Goal: Task Accomplishment & Management: Manage account settings

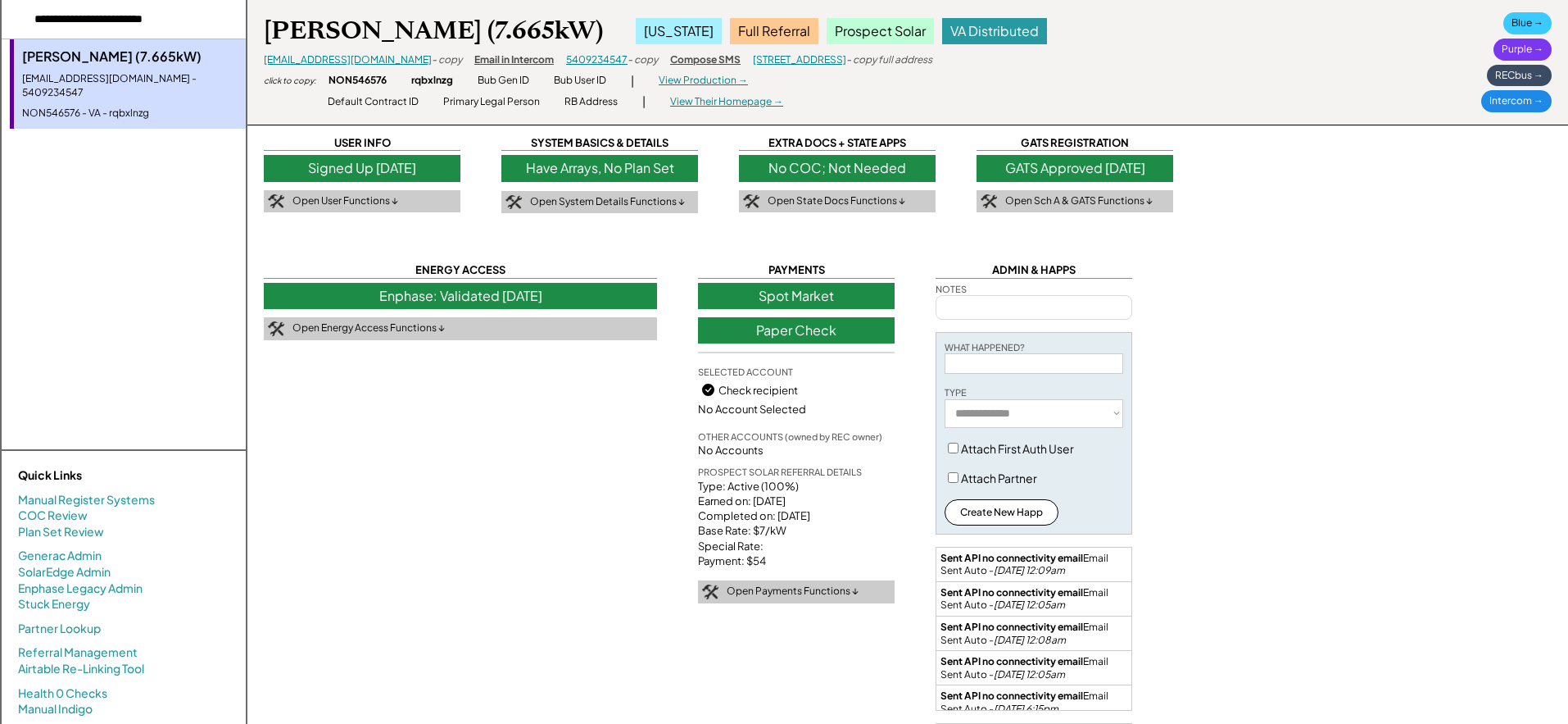
select select "**********"
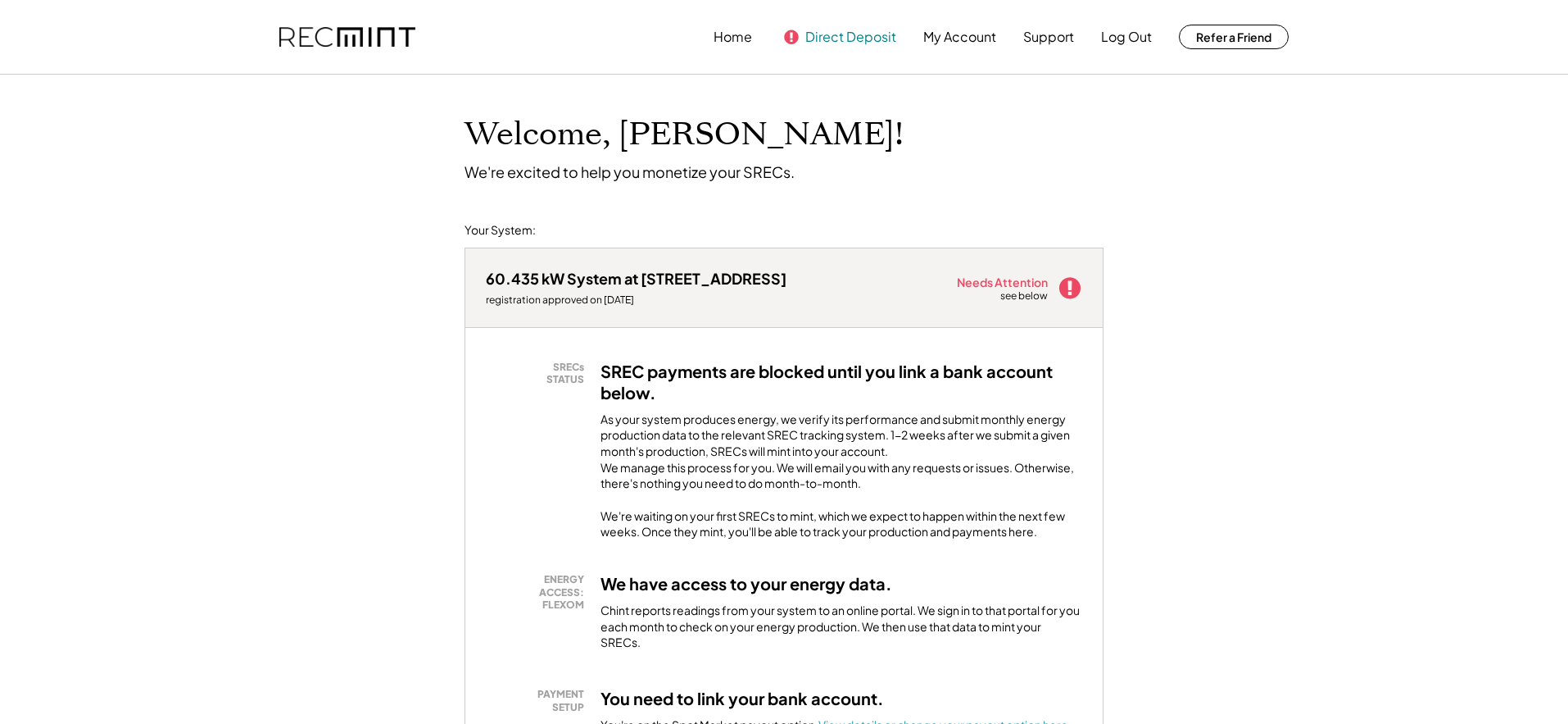
click at [836, 33] on button "Direct Deposit" at bounding box center [851, 36] width 91 height 33
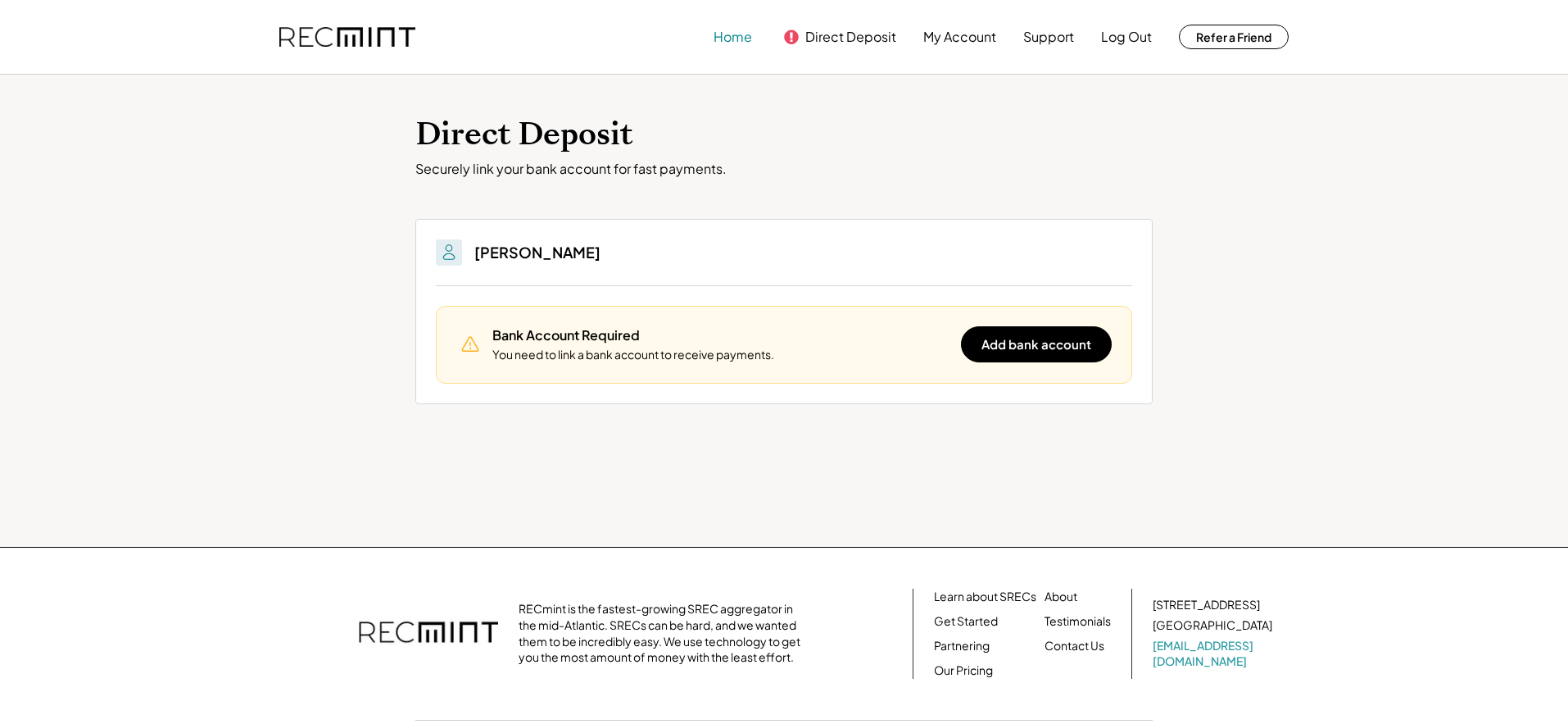
click at [729, 43] on button "Home" at bounding box center [733, 36] width 39 height 33
